Goal: Information Seeking & Learning: Learn about a topic

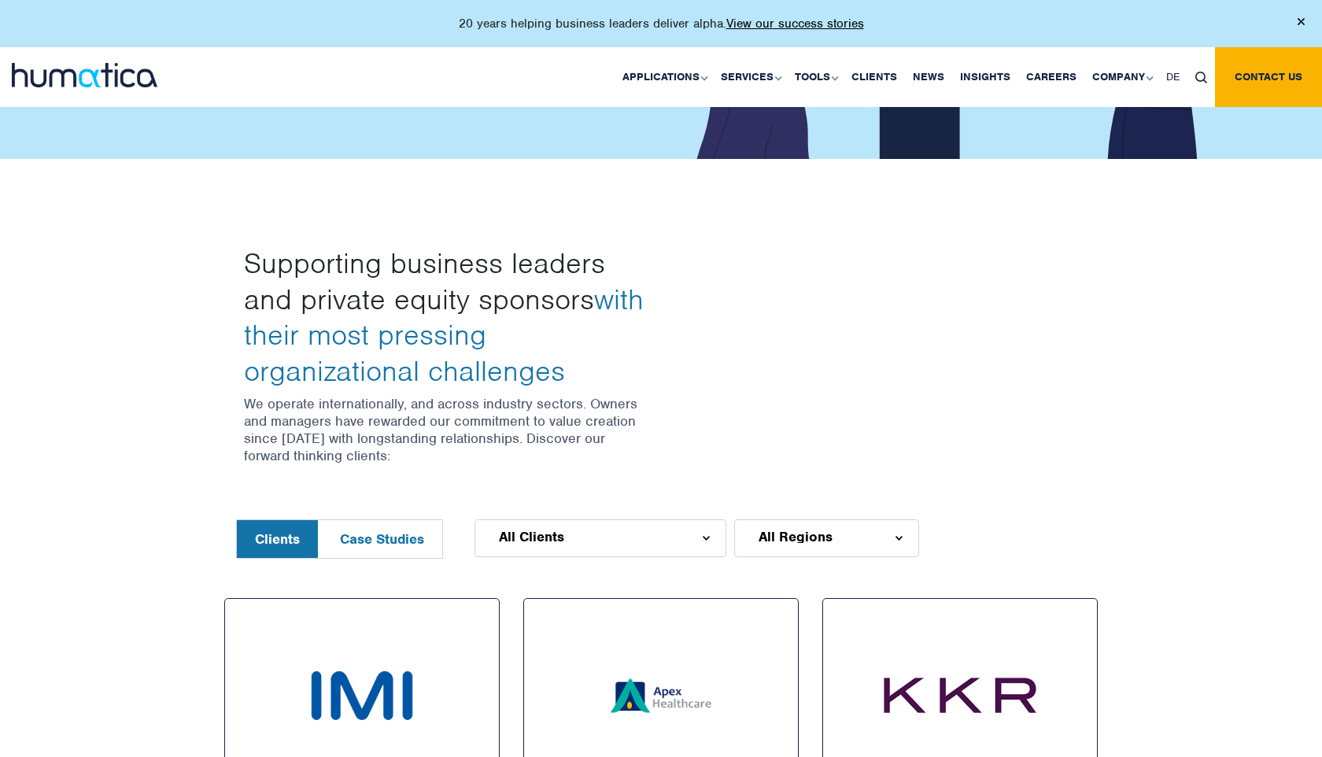
scroll to position [431, 0]
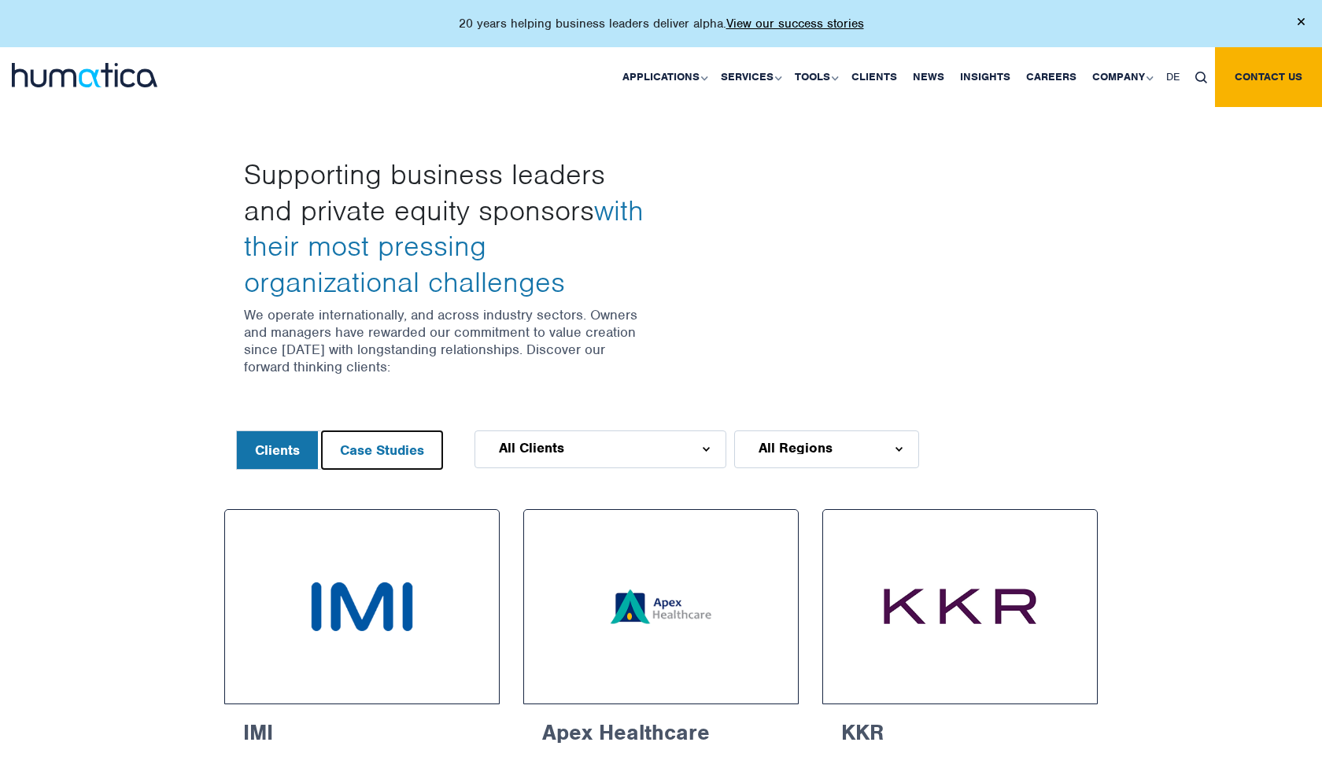
click at [401, 450] on button "Case Studies" at bounding box center [382, 450] width 120 height 38
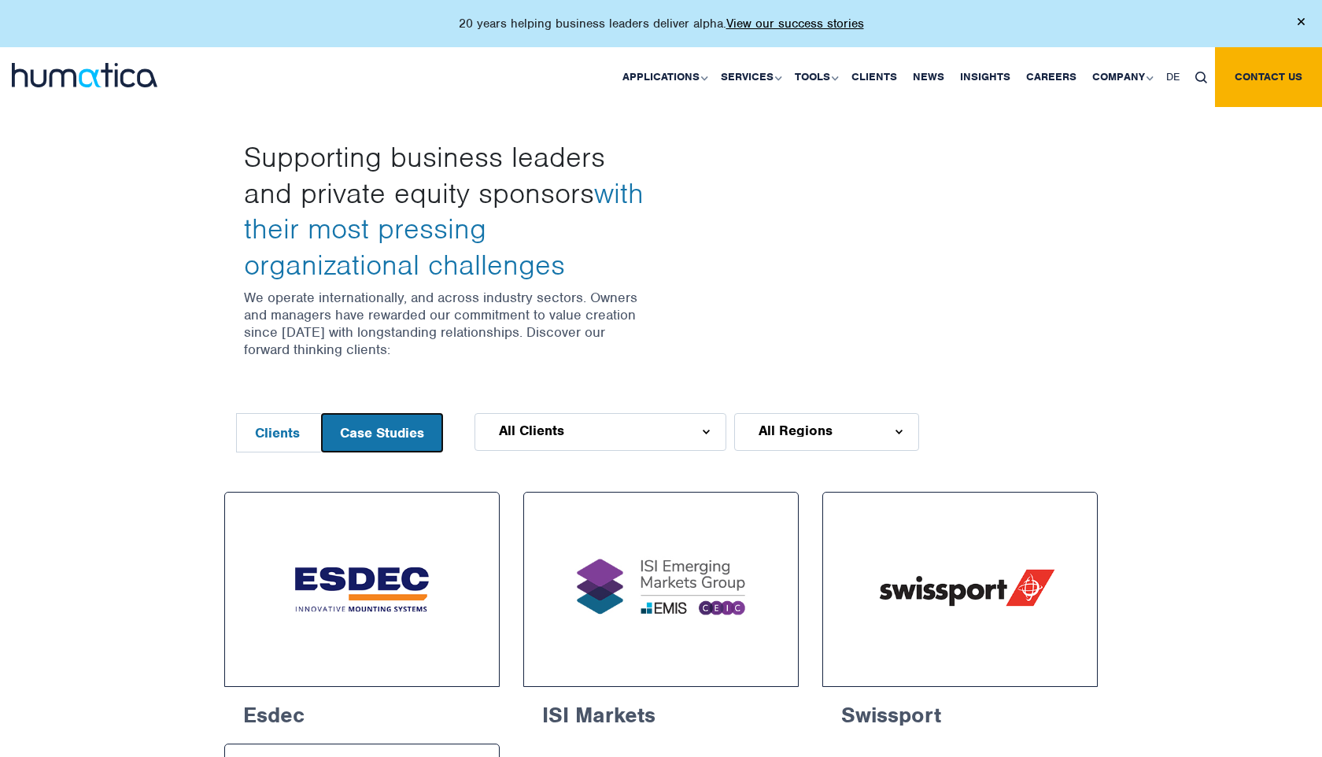
scroll to position [372, 0]
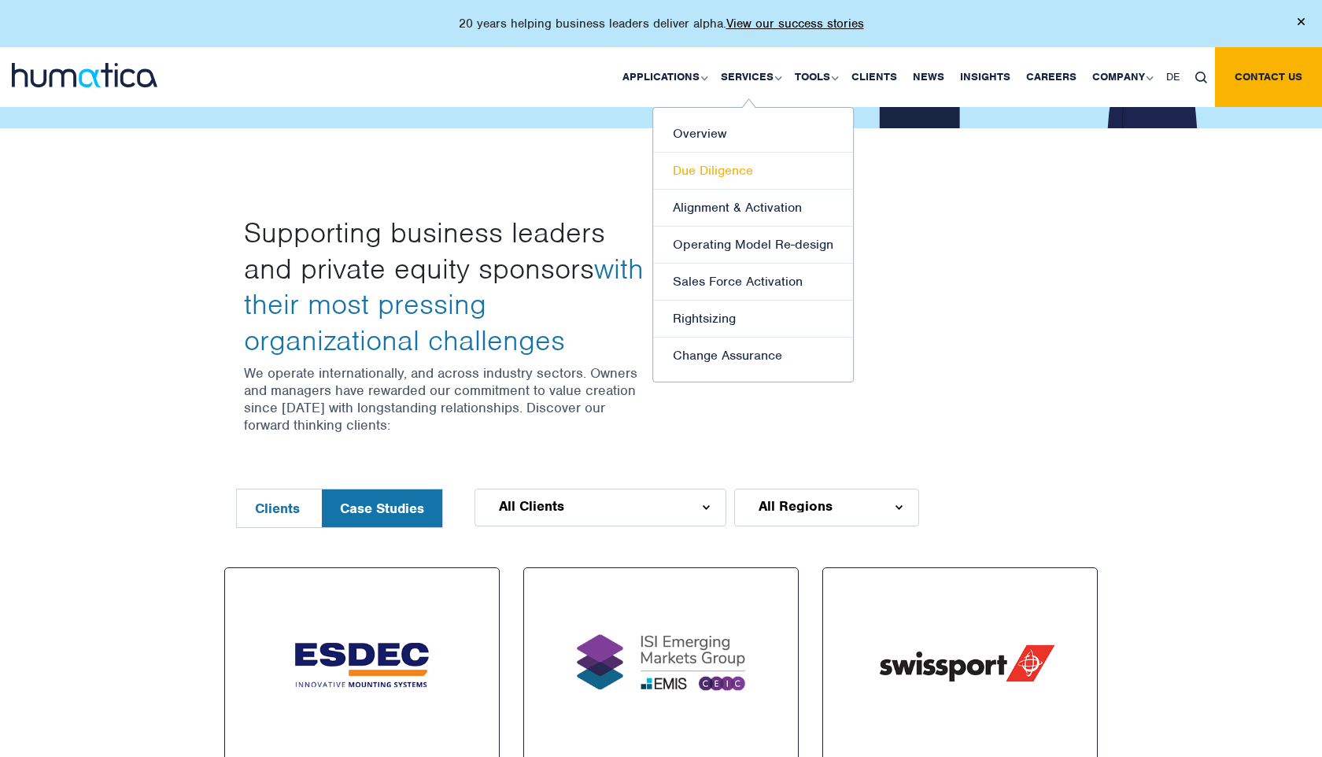
click at [723, 165] on link "Due Diligence" at bounding box center [753, 171] width 200 height 37
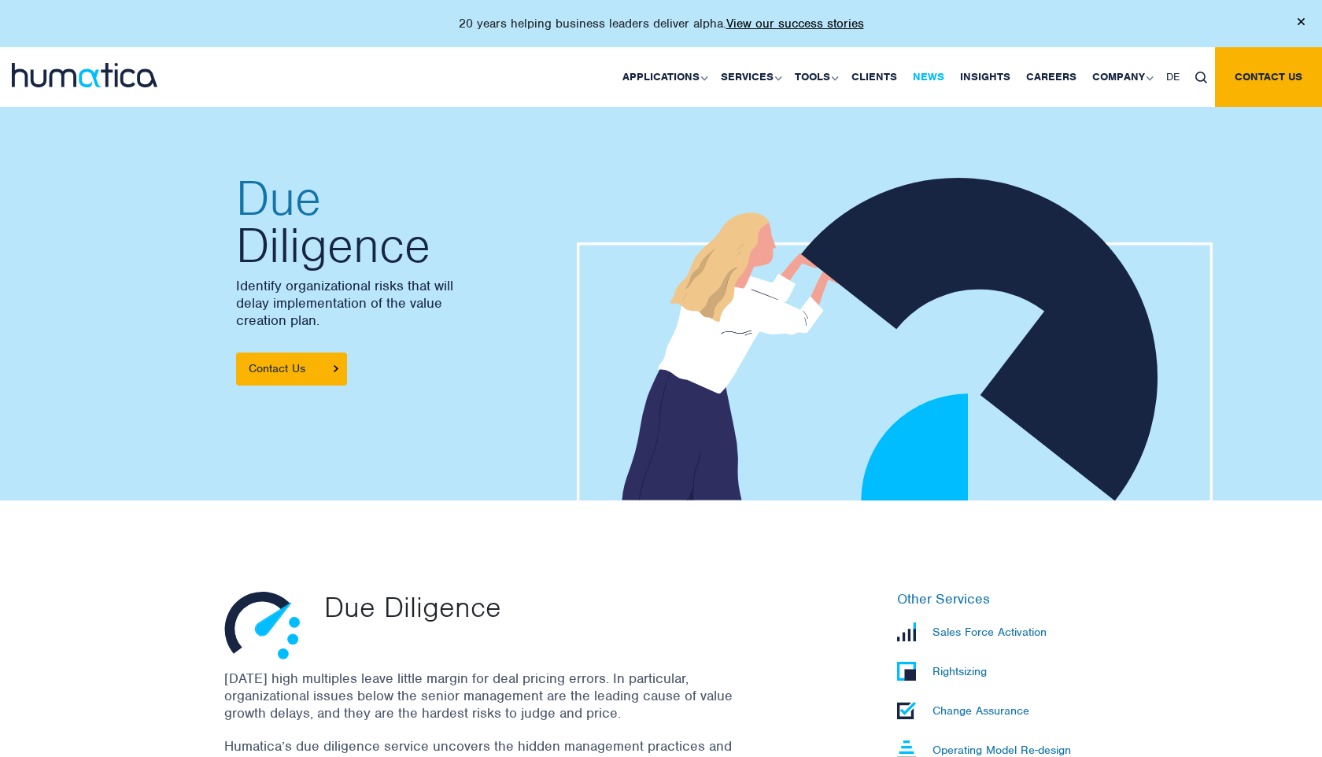
click at [926, 74] on link "News" at bounding box center [928, 77] width 47 height 60
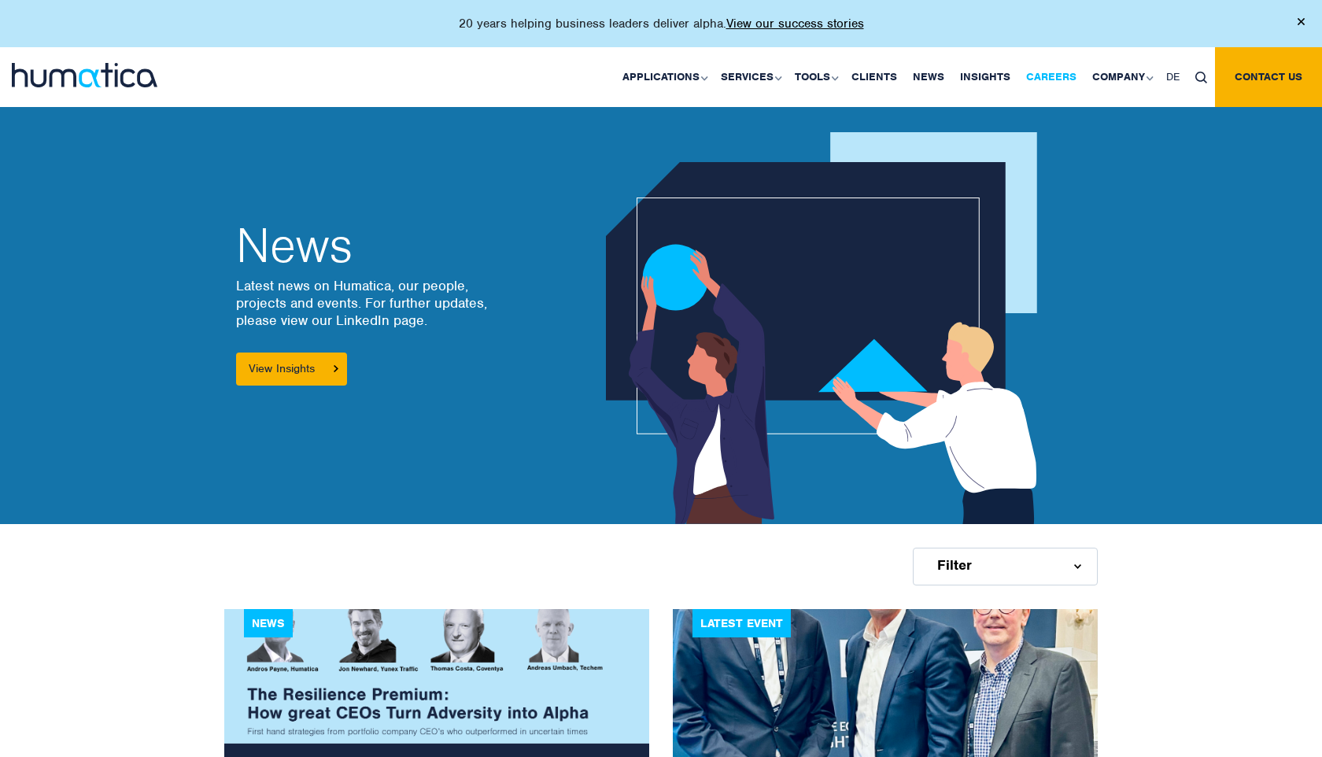
click at [1057, 78] on link "Careers" at bounding box center [1052, 77] width 66 height 60
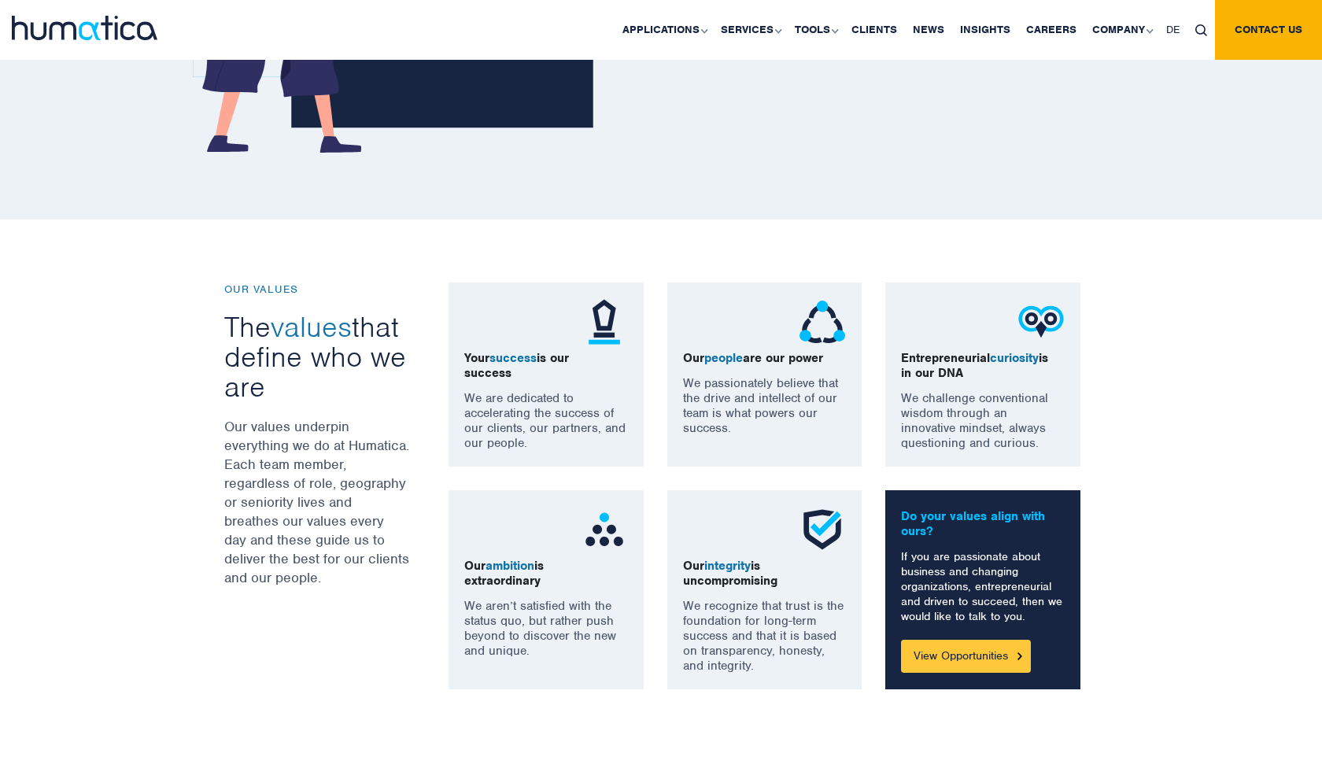
click at [933, 660] on link "View Opportunities" at bounding box center [966, 656] width 130 height 33
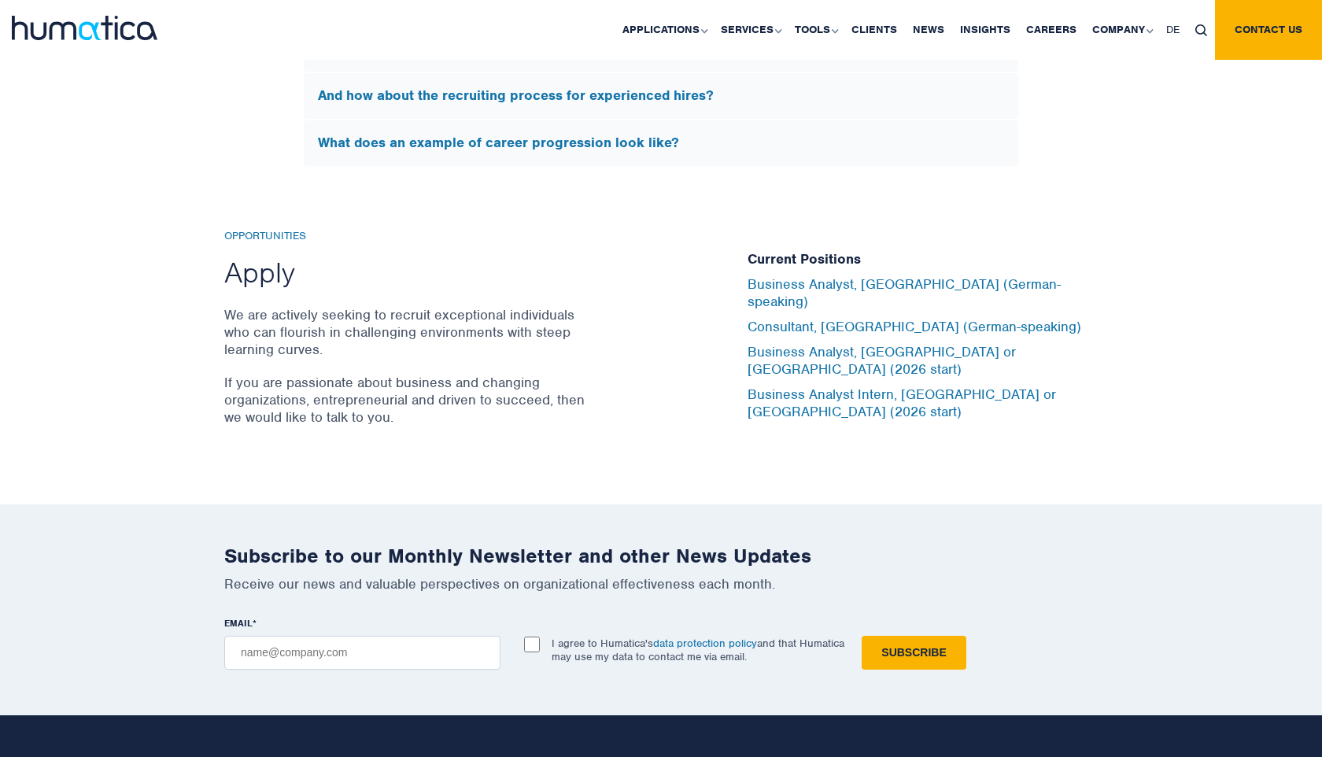
scroll to position [5060, 0]
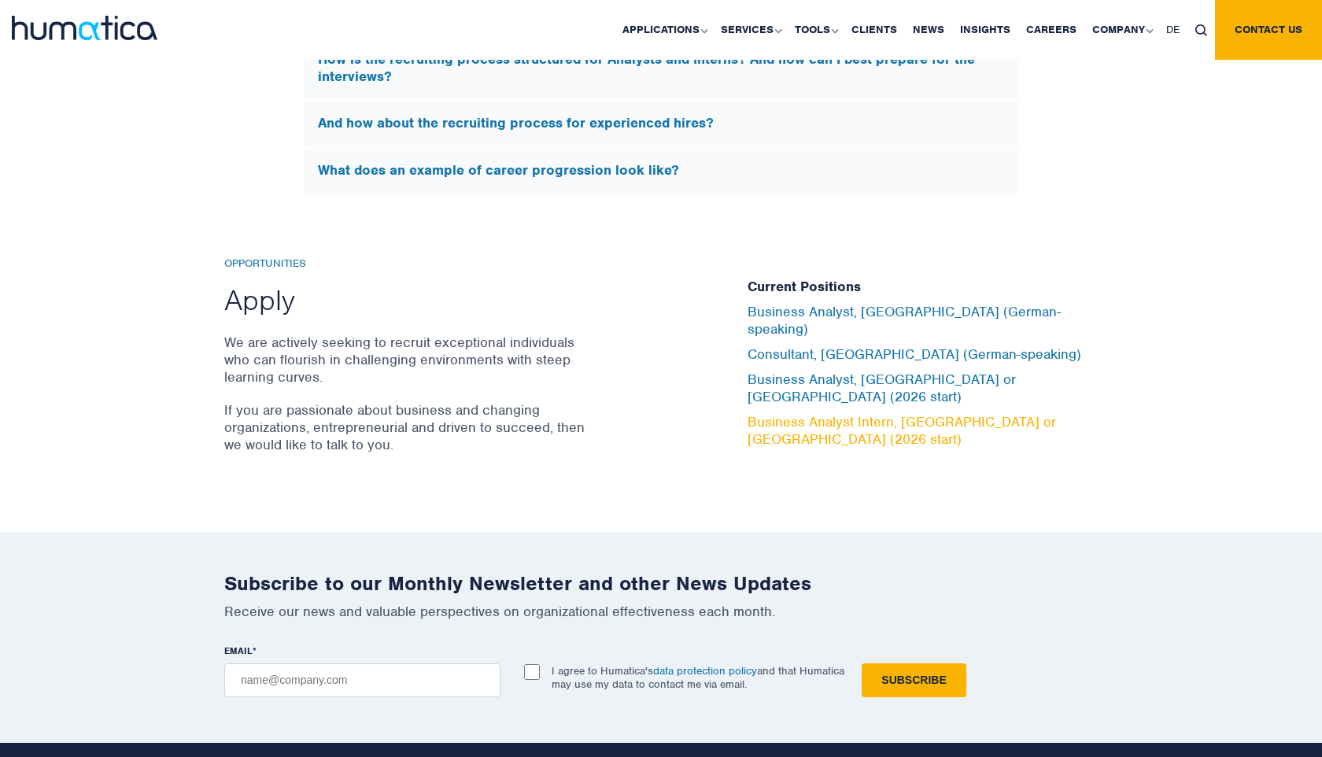
click at [913, 413] on link "Business Analyst Intern, London or Munich (2026 start)" at bounding box center [902, 430] width 309 height 35
